Goal: Information Seeking & Learning: Learn about a topic

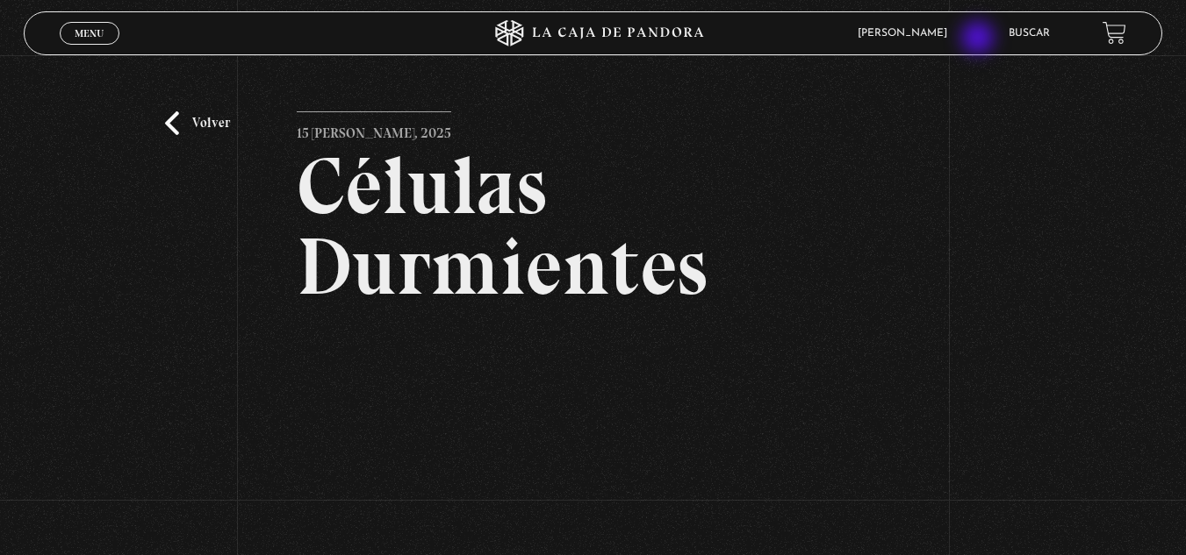
scroll to position [211, 0]
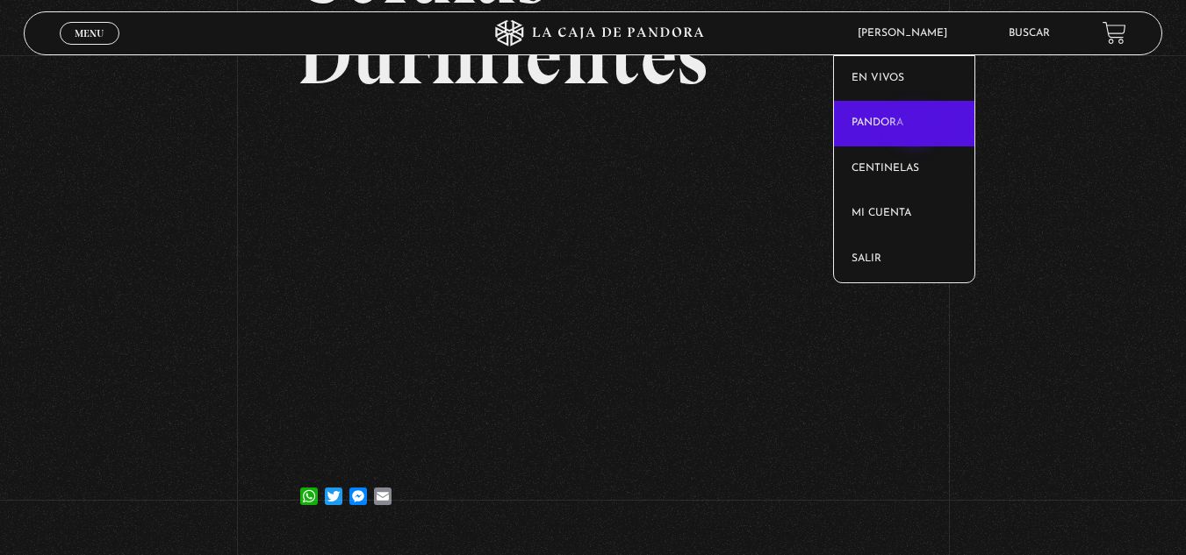
click at [916, 128] on link "Pandora" at bounding box center [904, 124] width 140 height 46
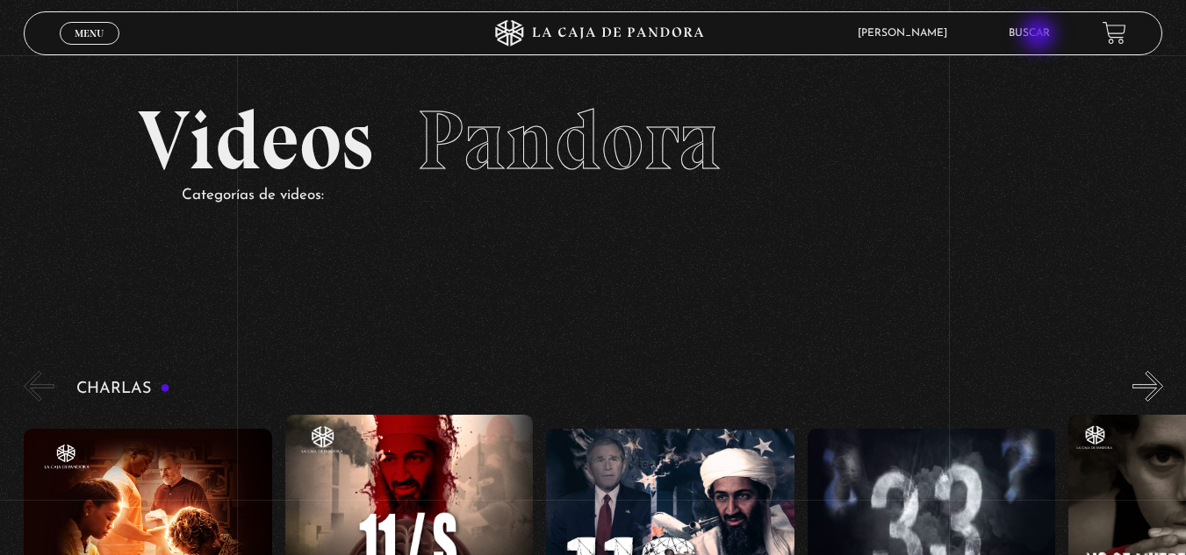
click at [1040, 36] on link "Buscar" at bounding box center [1028, 33] width 41 height 11
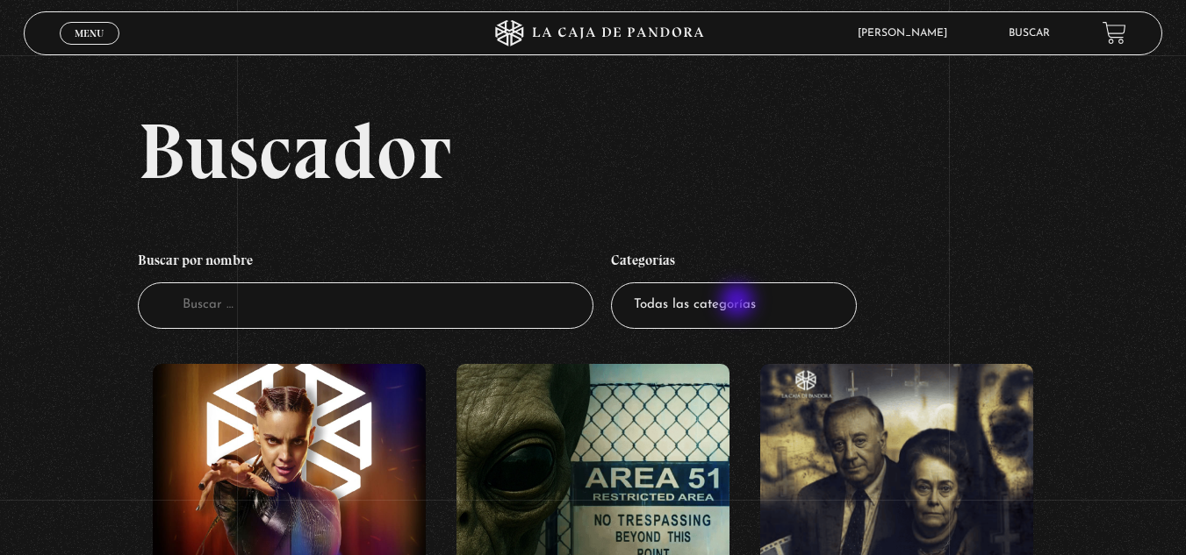
click at [739, 303] on select "Todas las categorías 11:11 Humanitario (1) Amo los Lunes (2) Análisis de series…" at bounding box center [734, 306] width 246 height 47
click at [235, 318] on input "Buscador" at bounding box center [365, 306] width 455 height 47
type input "Aeropuerto"
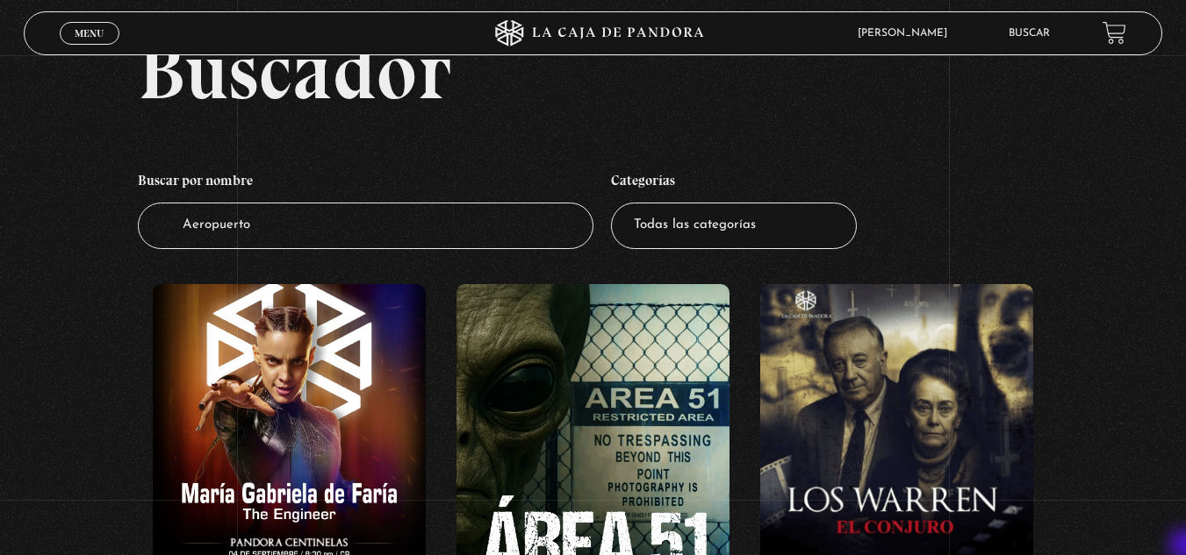
scroll to position [105, 0]
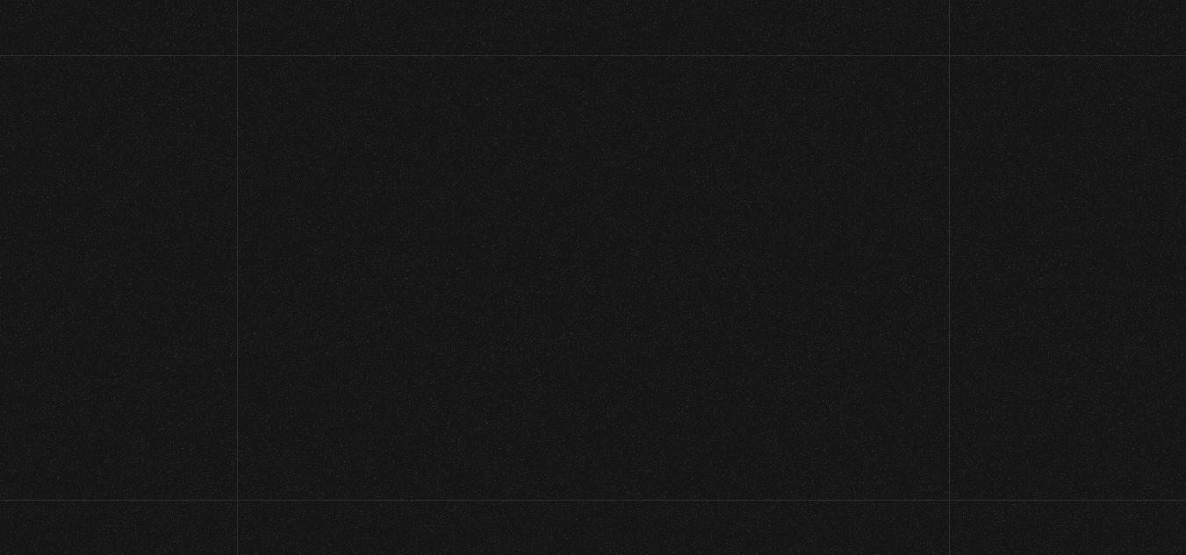
click at [1185, 548] on html "ingresar al sitio Ver Video Más Información Solicitar Por favor coloque su disp…" at bounding box center [593, 414] width 1186 height 998
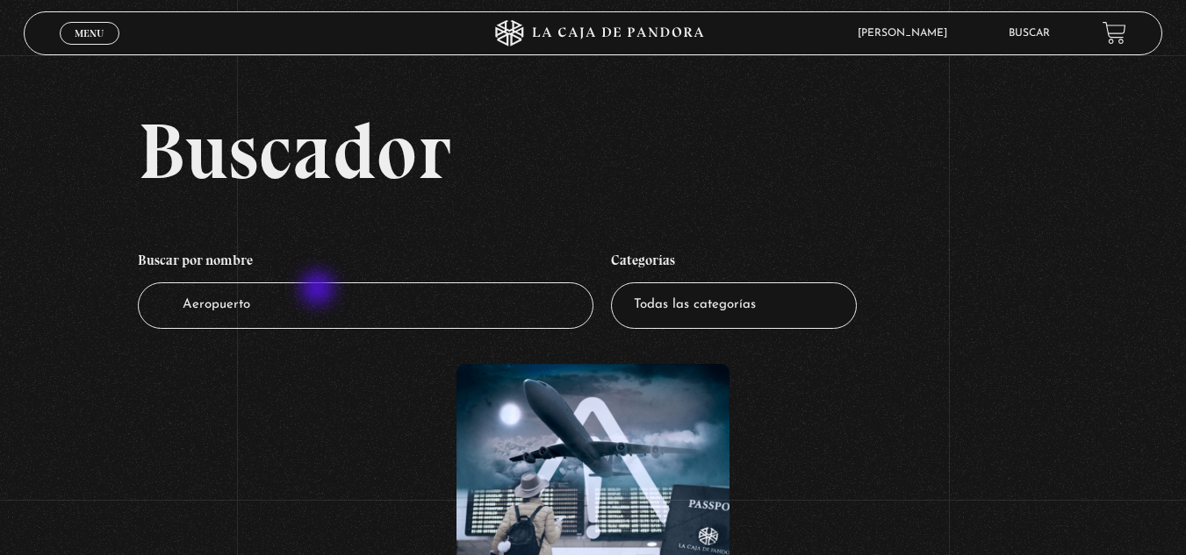
click at [319, 290] on input "Aeropuerto" at bounding box center [365, 306] width 455 height 47
type input "A"
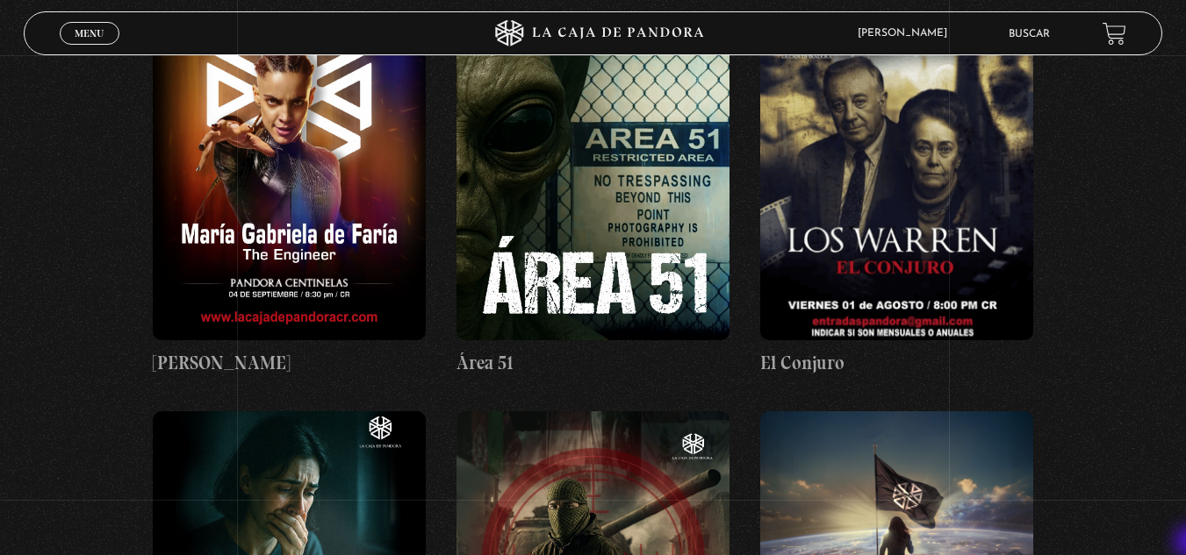
scroll to position [351, 0]
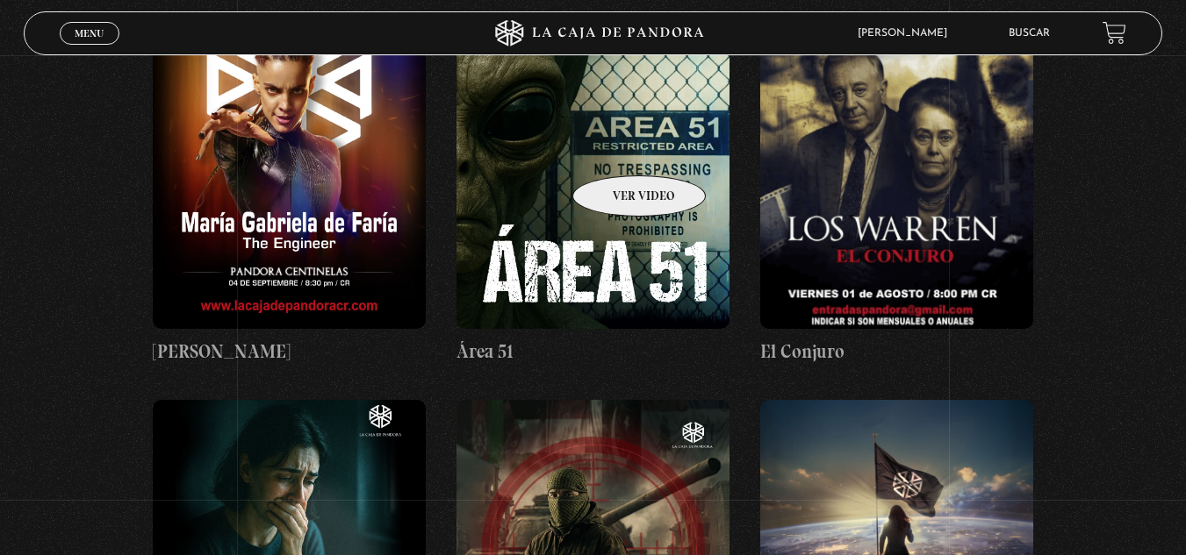
click at [616, 149] on figure at bounding box center [592, 171] width 273 height 316
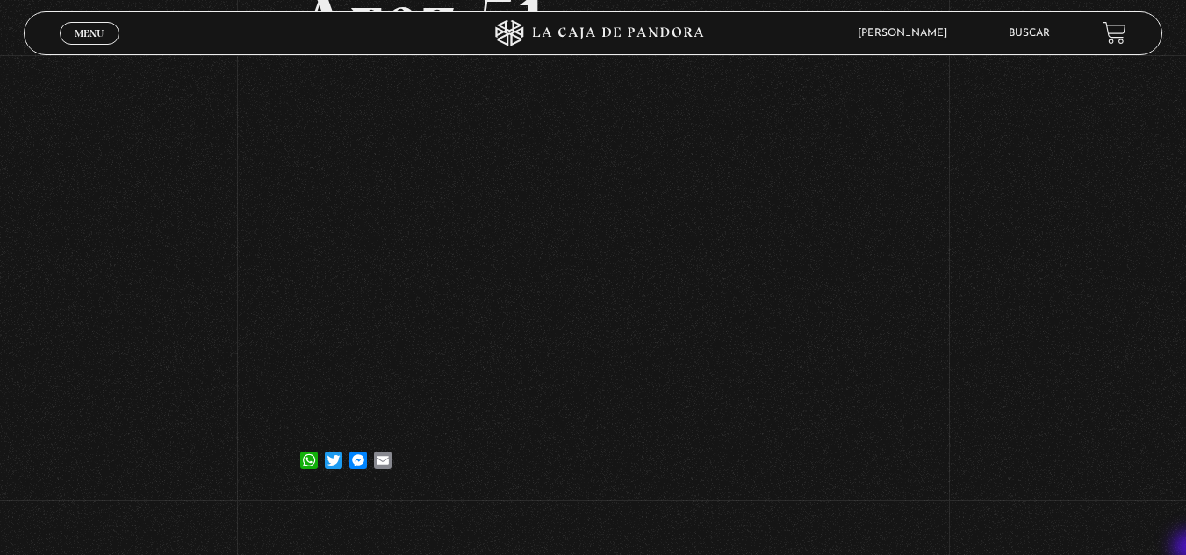
scroll to position [176, 0]
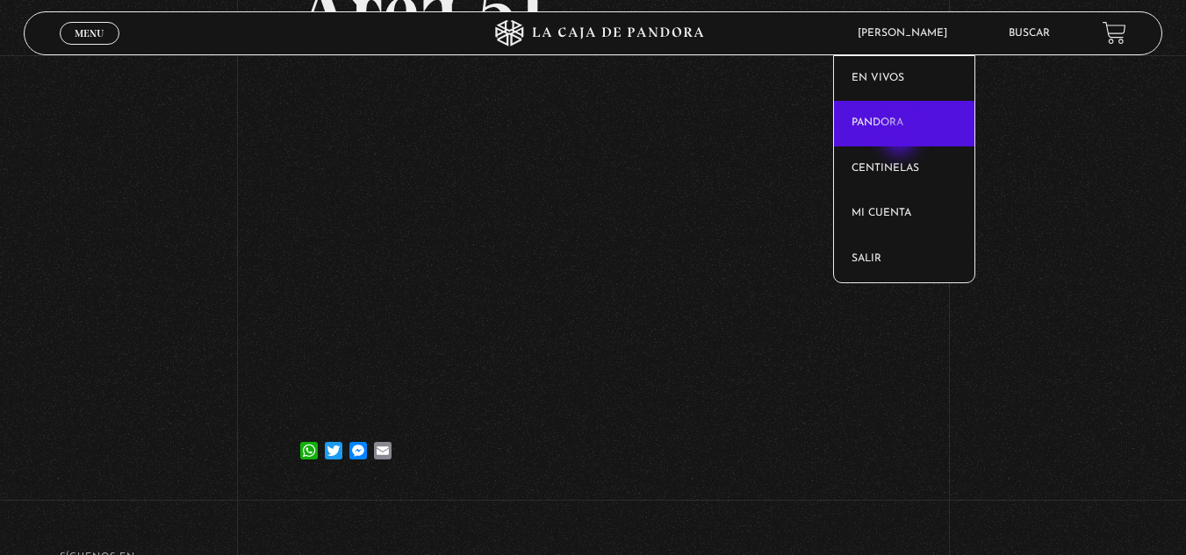
click at [901, 140] on link "Pandora" at bounding box center [904, 124] width 140 height 46
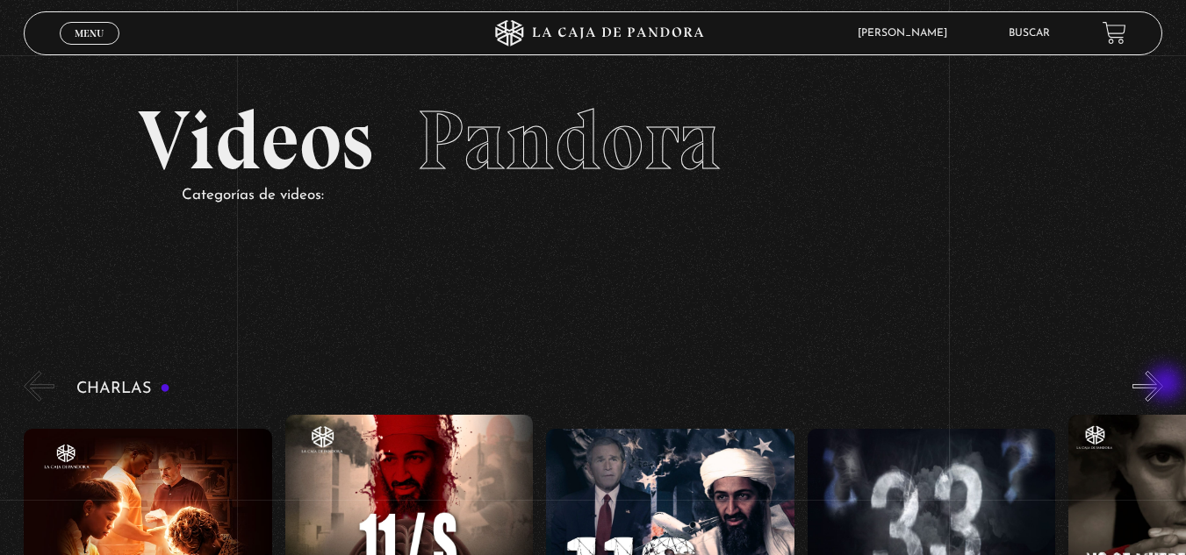
click at [1163, 385] on button "»" at bounding box center [1147, 386] width 31 height 31
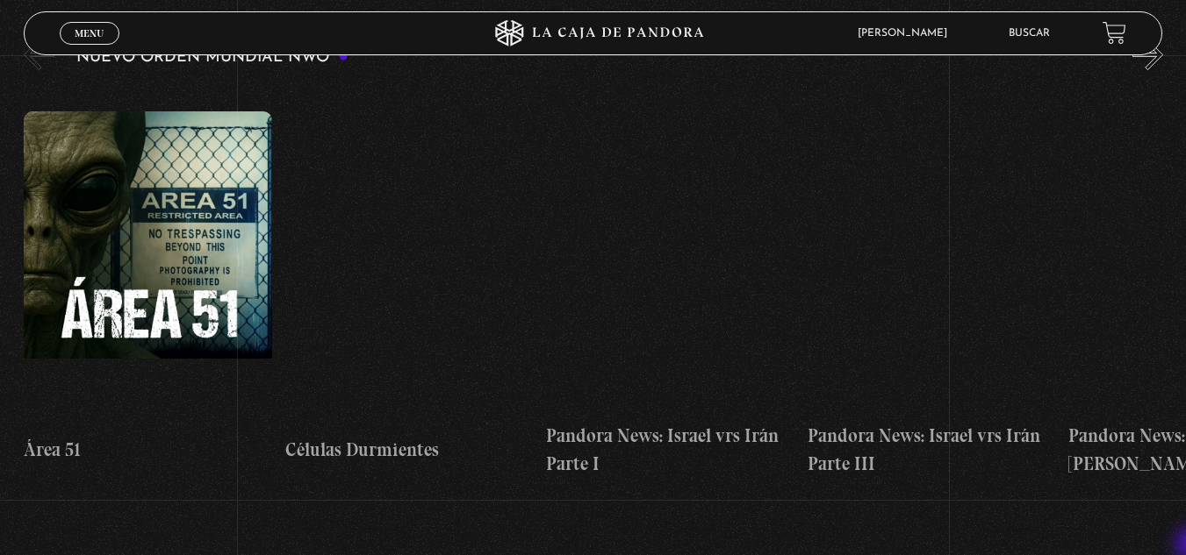
scroll to position [1334, 0]
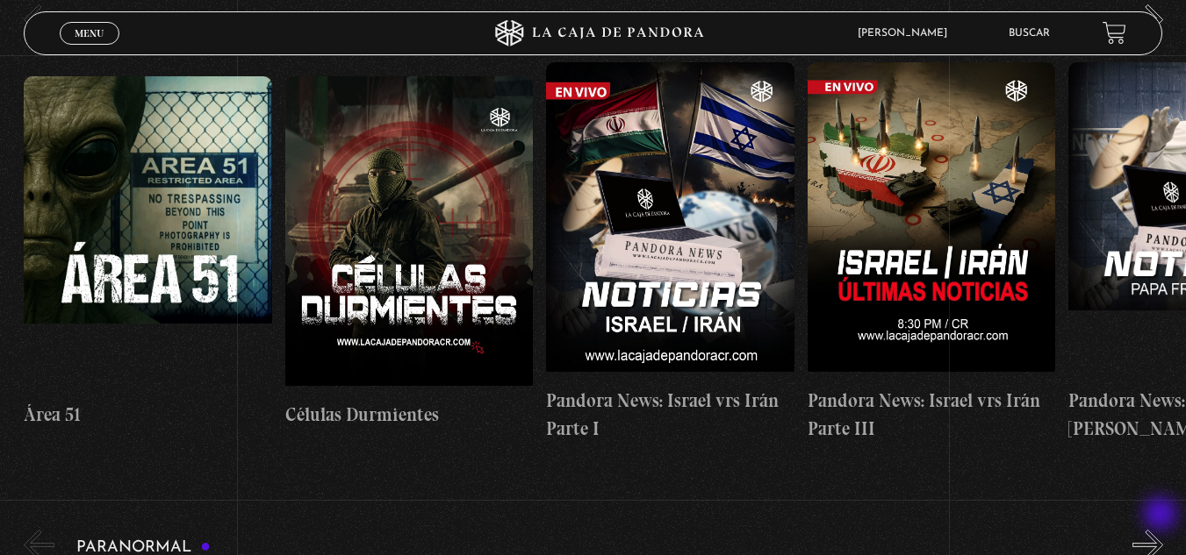
click at [1162, 530] on button "»" at bounding box center [1147, 545] width 31 height 31
click at [1163, 530] on button "»" at bounding box center [1147, 545] width 31 height 31
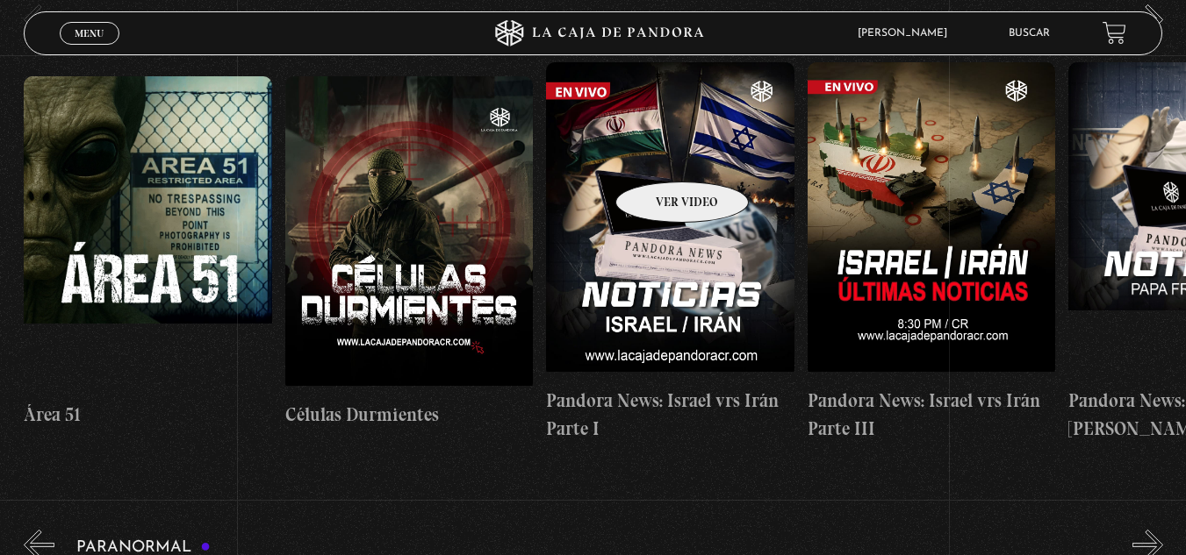
click at [659, 155] on figure at bounding box center [670, 220] width 248 height 316
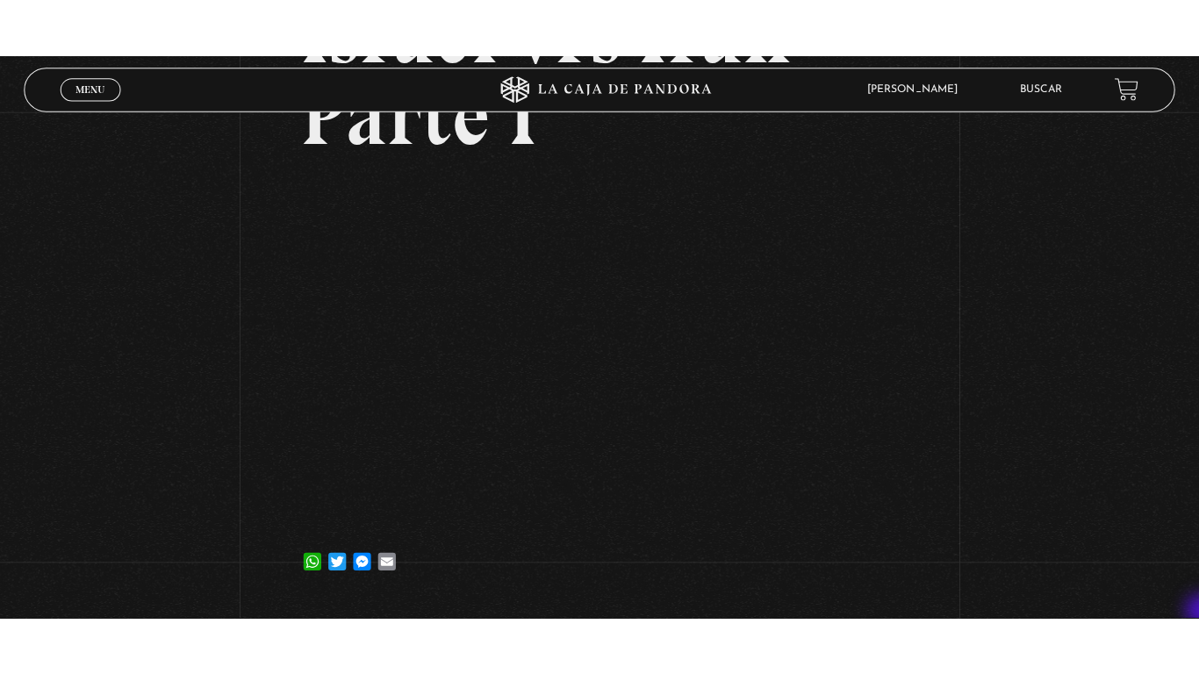
scroll to position [316, 0]
